Goal: Unclear

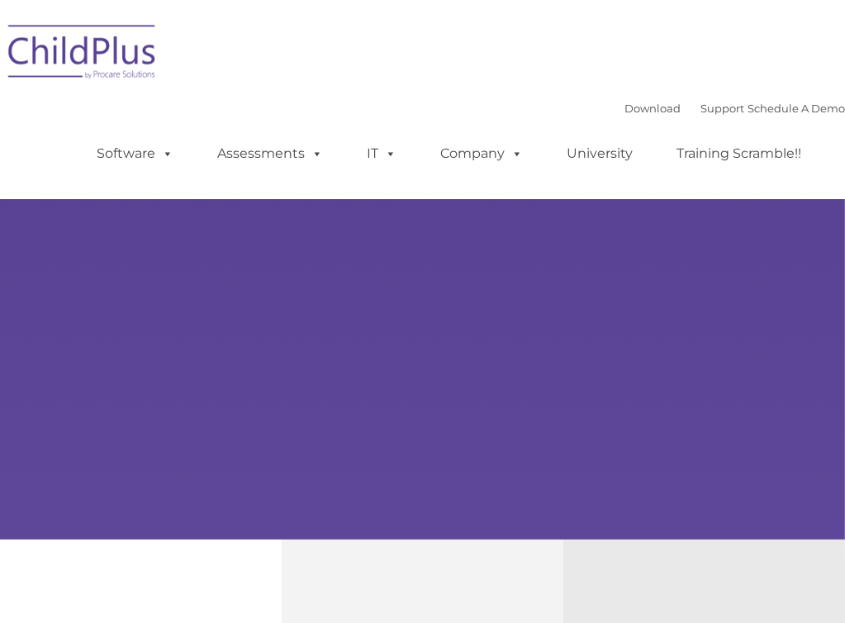
type input ""
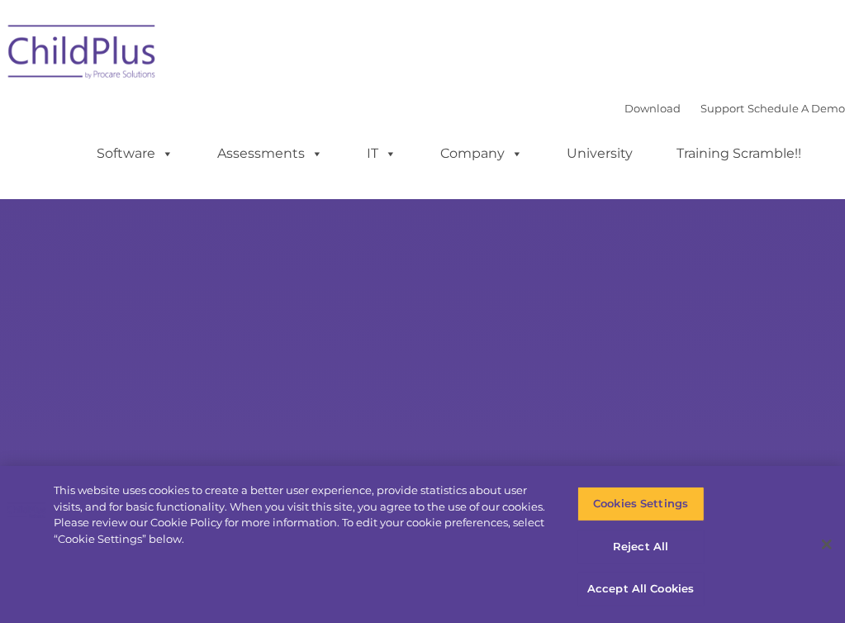
select select "MEDIUM"
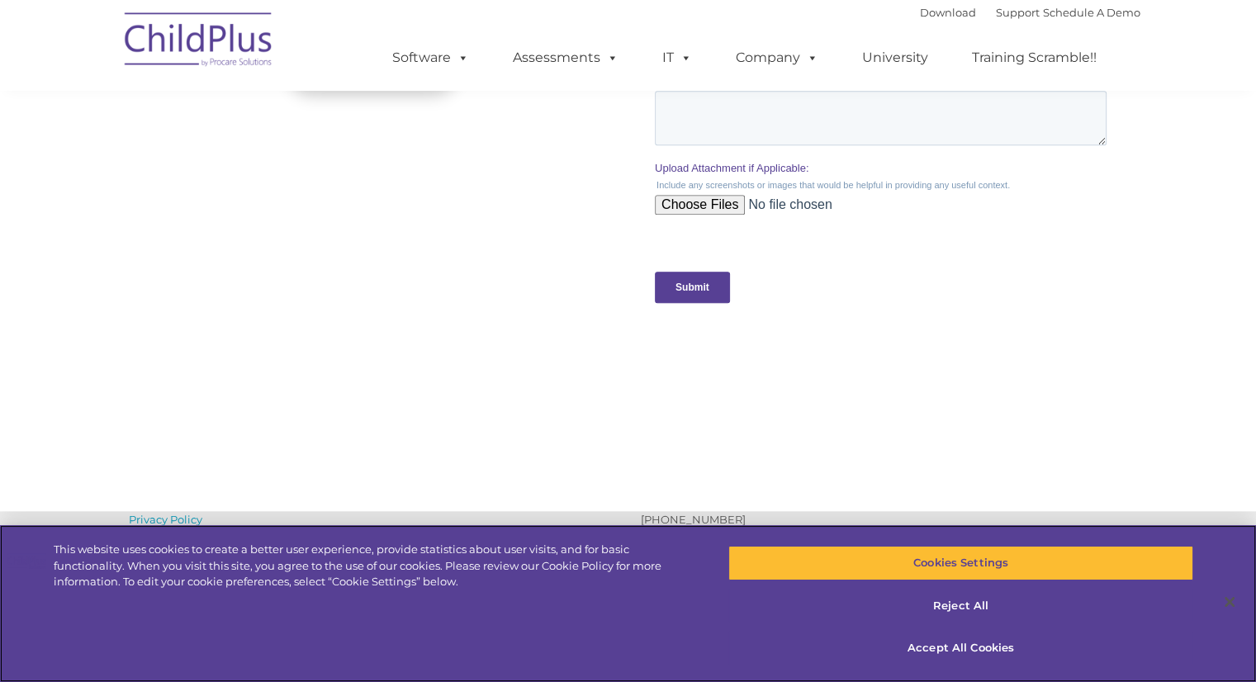
scroll to position [1777, 0]
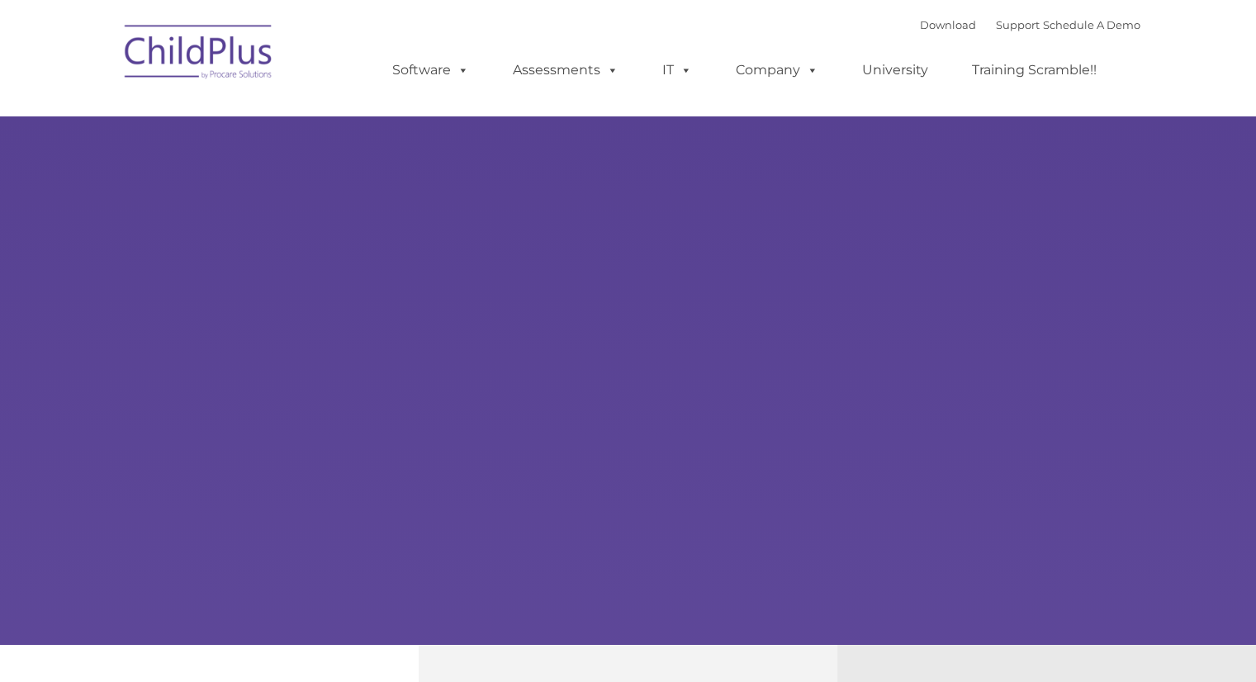
select select "MEDIUM"
